Goal: Find specific page/section: Find specific page/section

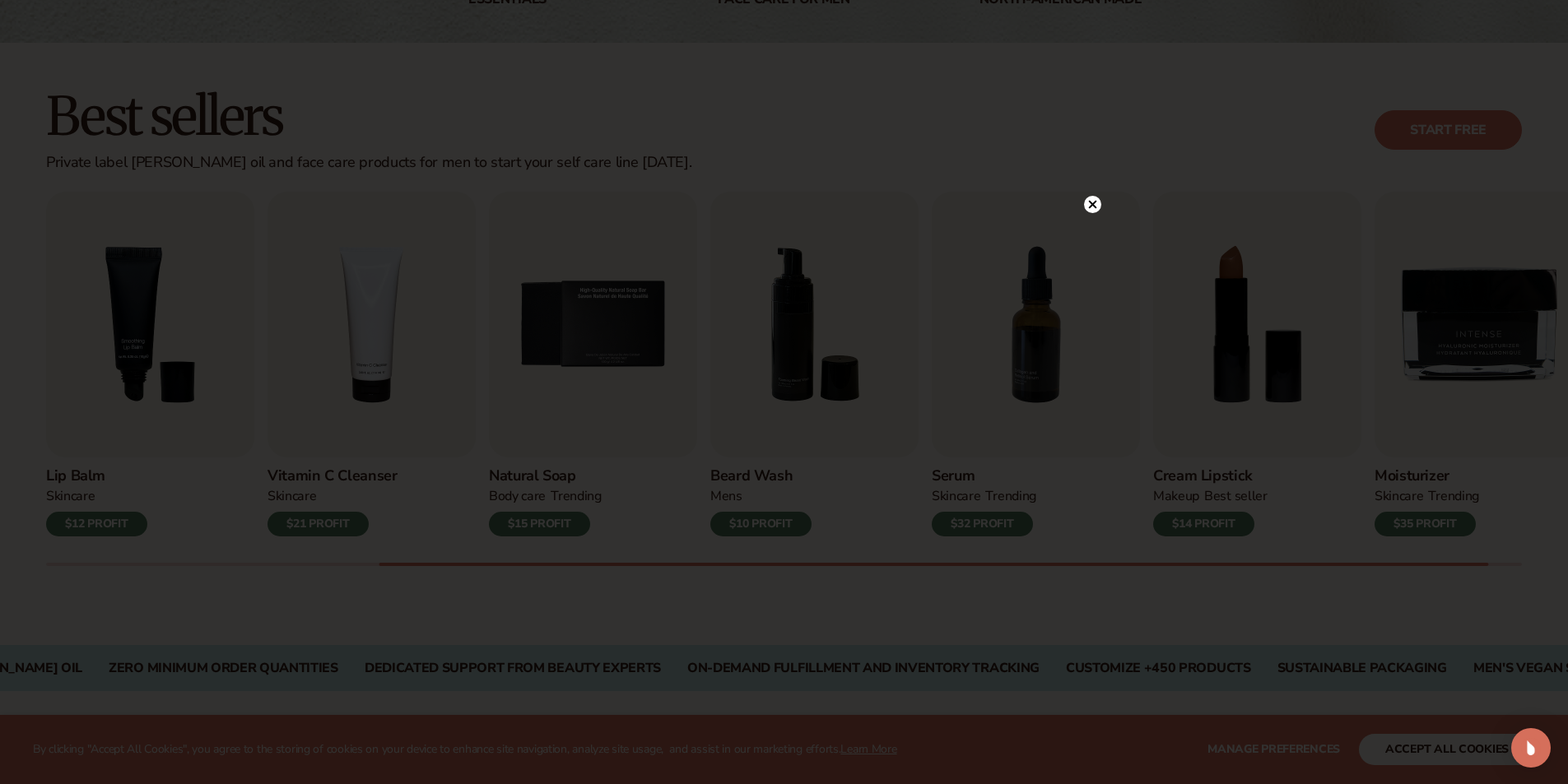
scroll to position [411, 0]
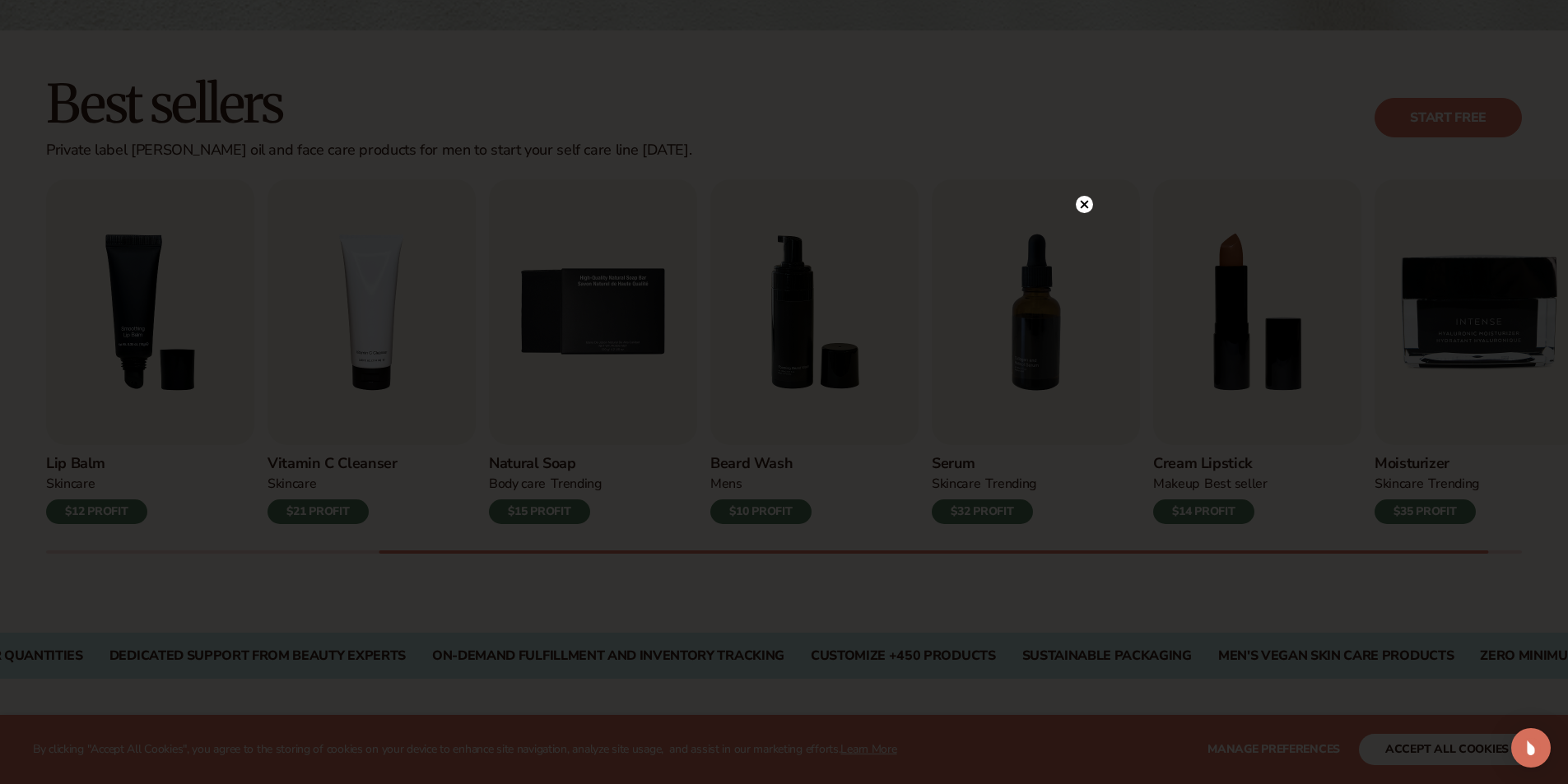
click at [1080, 210] on circle at bounding box center [1084, 204] width 17 height 17
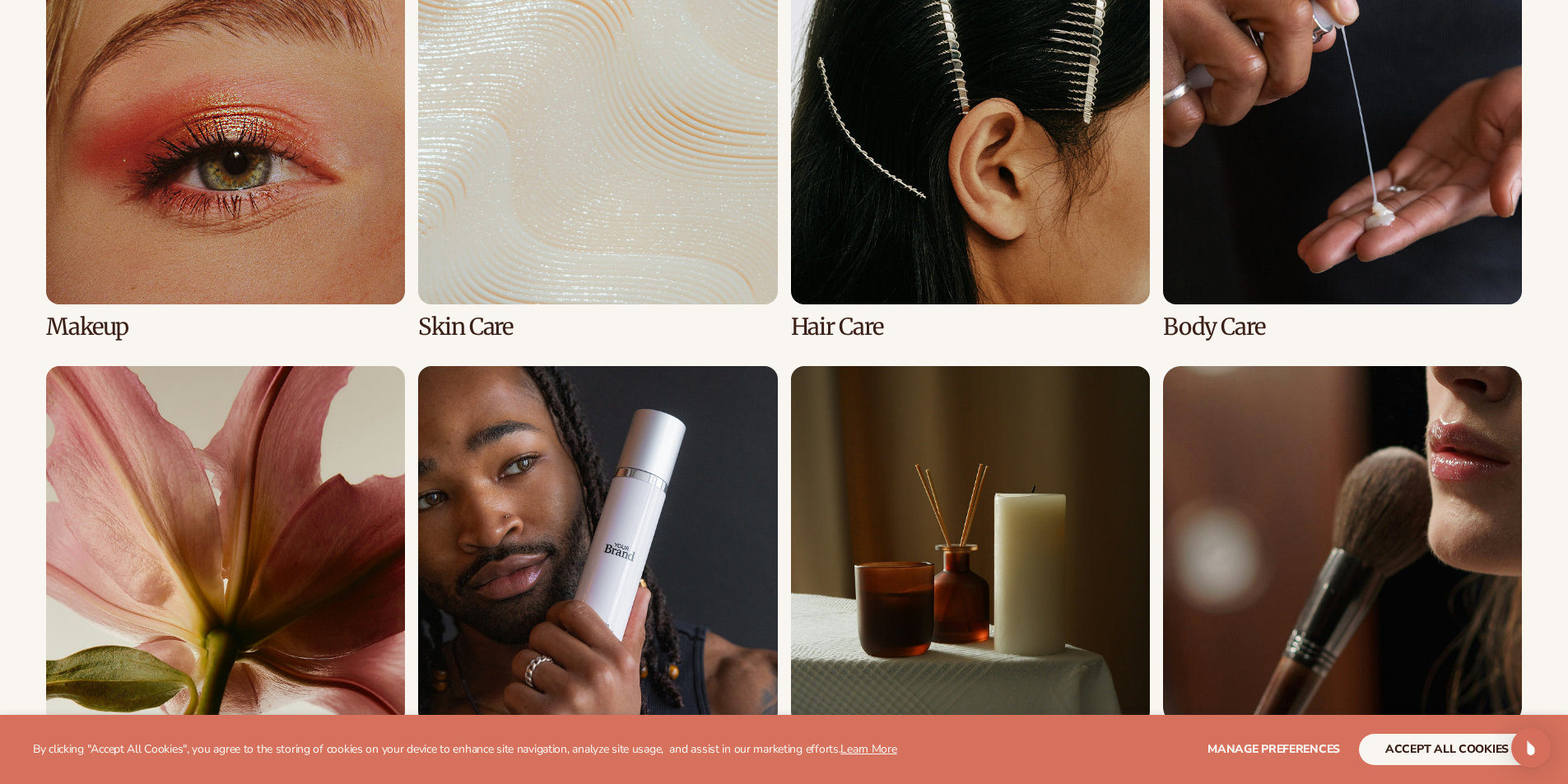
scroll to position [1563, 0]
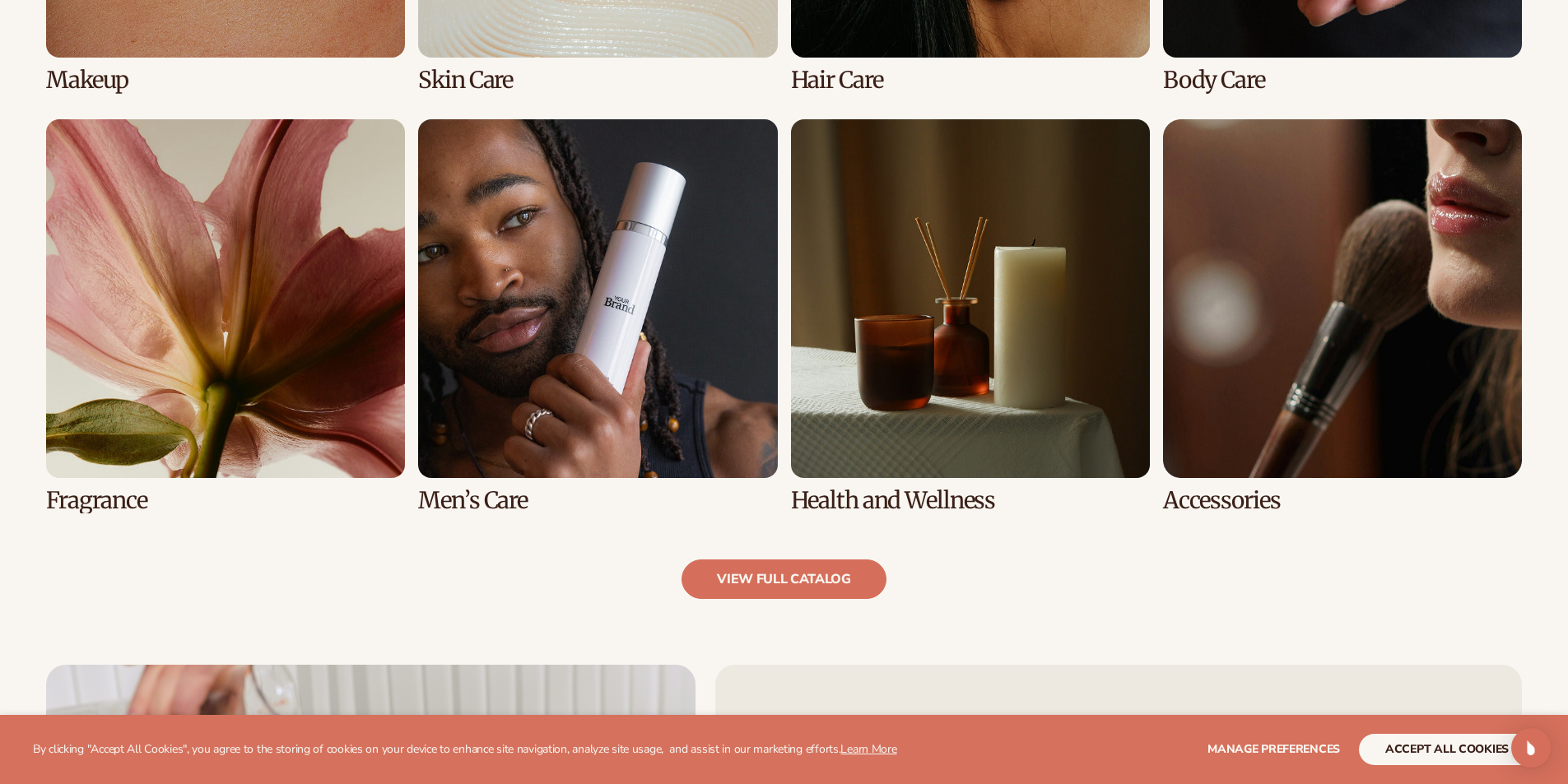
click at [565, 385] on link "6 / 8" at bounding box center [597, 316] width 359 height 394
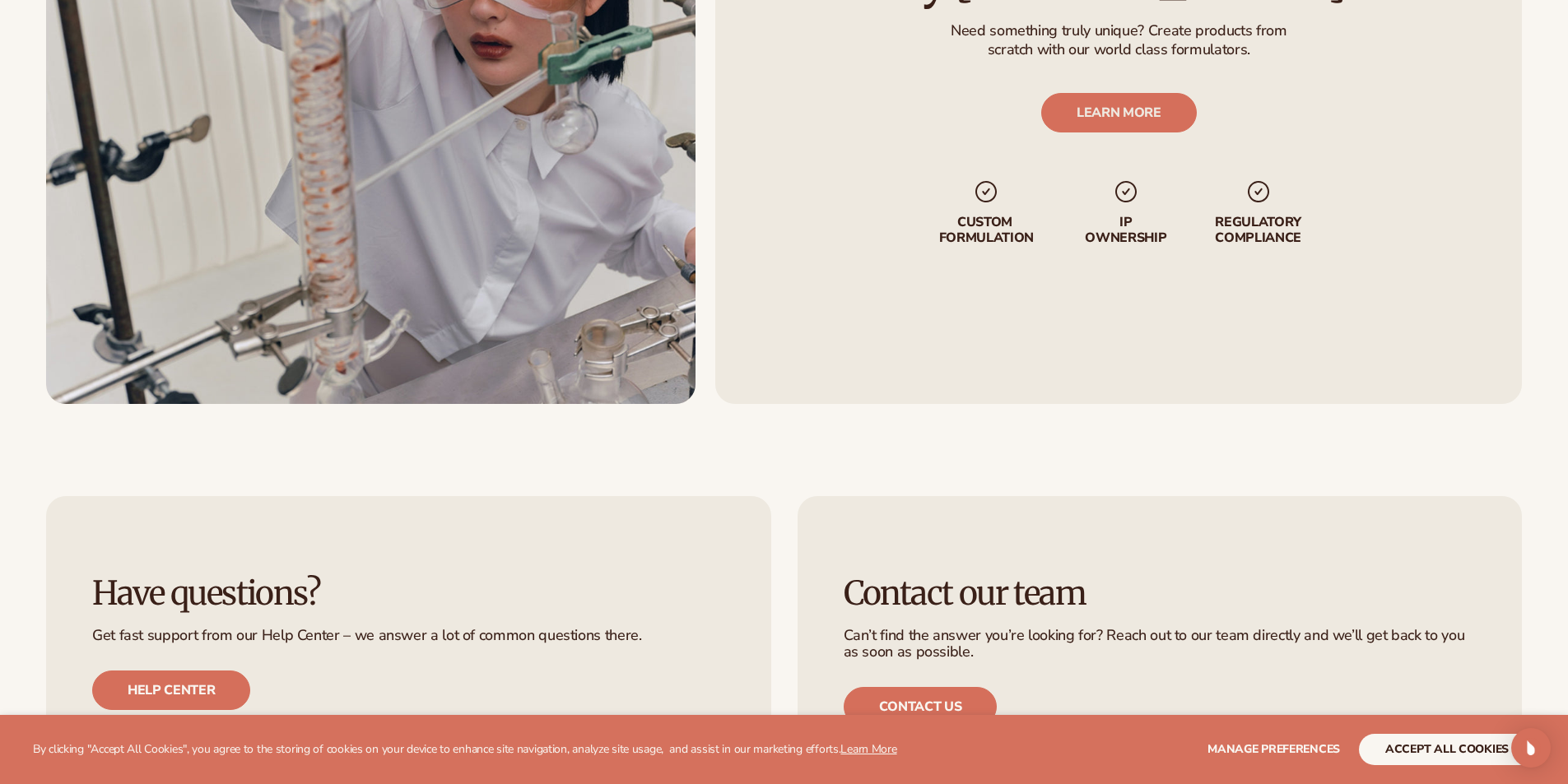
scroll to position [2879, 0]
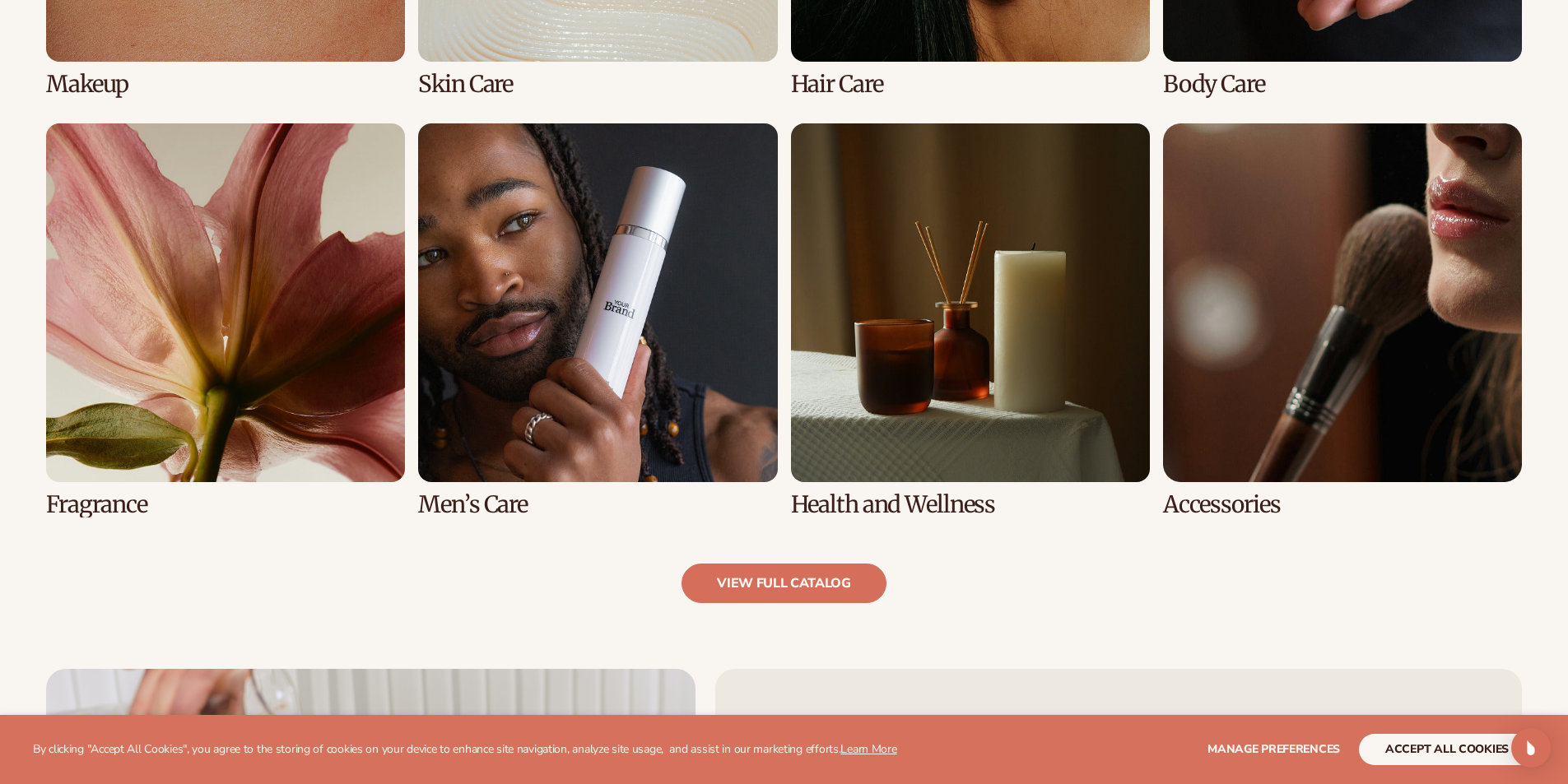
scroll to position [1563, 0]
